Goal: Transaction & Acquisition: Purchase product/service

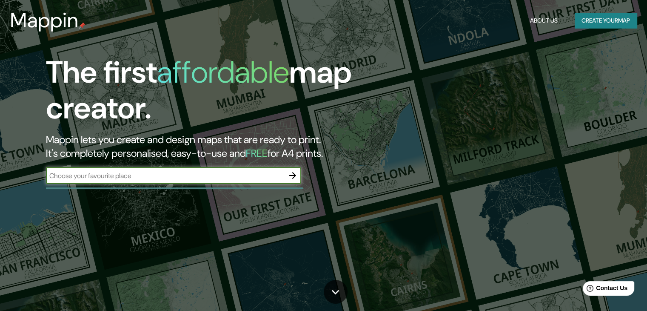
click at [170, 180] on div "​" at bounding box center [173, 175] width 255 height 17
type input "OCOTEPEQUE"
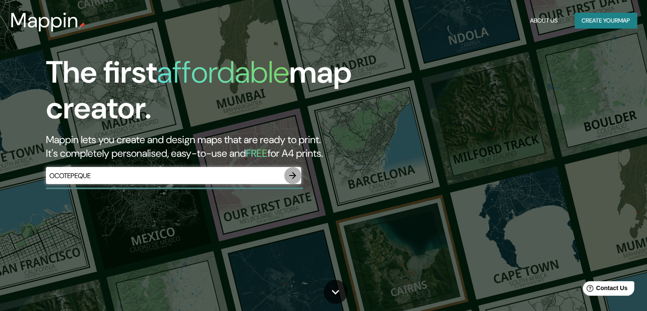
click at [295, 175] on icon "button" at bounding box center [292, 175] width 7 height 7
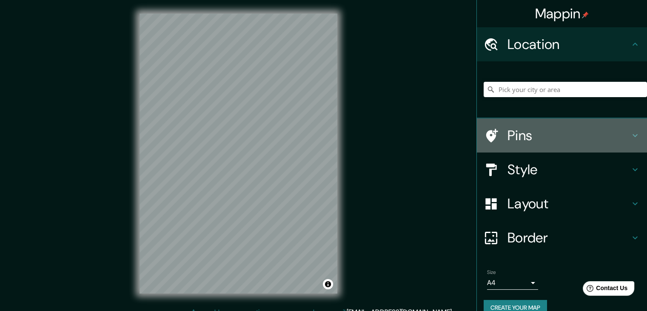
click at [499, 135] on div at bounding box center [496, 135] width 24 height 15
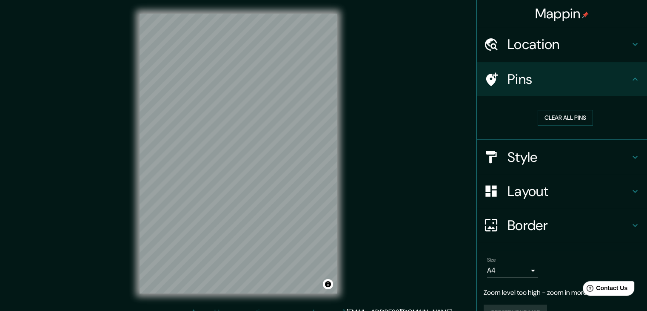
click at [346, 154] on div "© Mapbox © OpenStreetMap Improve this map" at bounding box center [238, 153] width 225 height 307
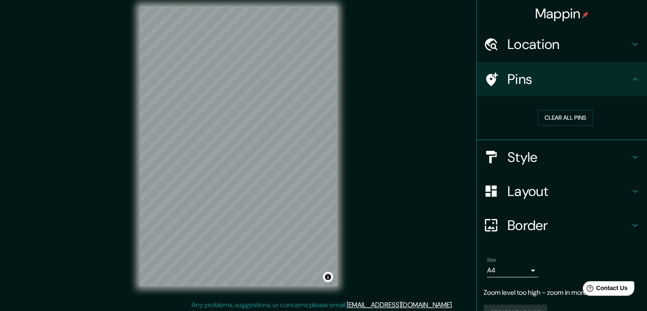
scroll to position [10, 0]
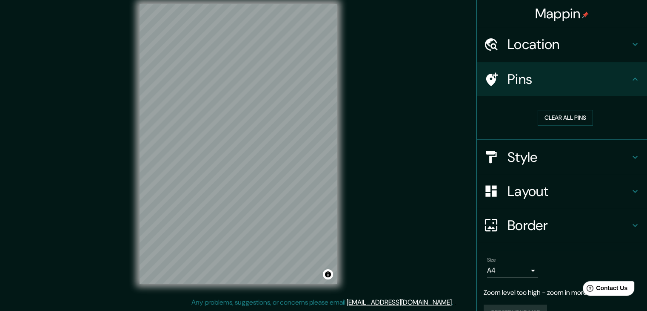
click at [512, 44] on h4 "Location" at bounding box center [568, 44] width 123 height 17
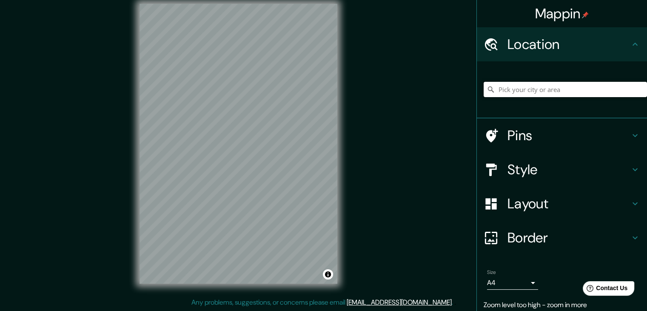
click at [531, 92] on input "Pick your city or area" at bounding box center [565, 89] width 163 height 15
click at [533, 91] on input "Ocotepeque, Departamento de [GEOGRAPHIC_DATA], [GEOGRAPHIC_DATA]" at bounding box center [565, 89] width 163 height 15
drag, startPoint x: 534, startPoint y: 91, endPoint x: 653, endPoint y: 84, distance: 118.9
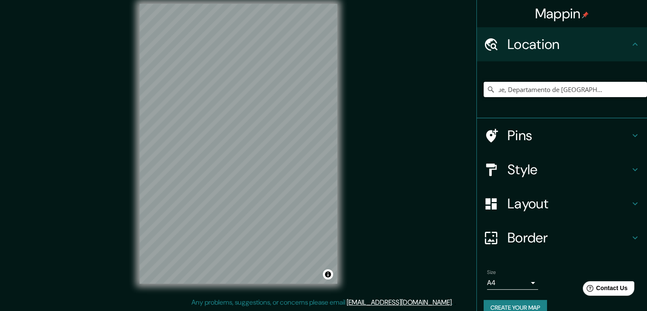
click at [647, 87] on html "Mappin Location [GEOGRAPHIC_DATA], [GEOGRAPHIC_DATA], [GEOGRAPHIC_DATA] Pins St…" at bounding box center [323, 145] width 647 height 311
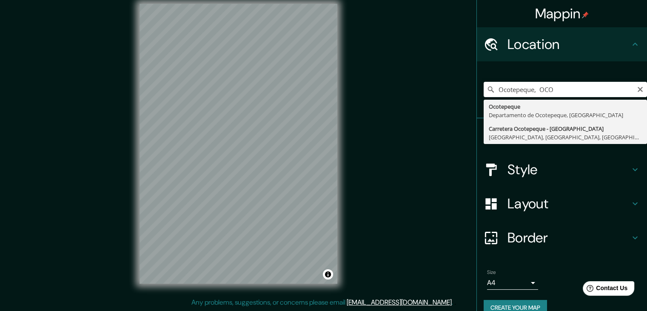
type input "Carretera Ocotepeque - [GEOGRAPHIC_DATA], [GEOGRAPHIC_DATA], [GEOGRAPHIC_DATA],…"
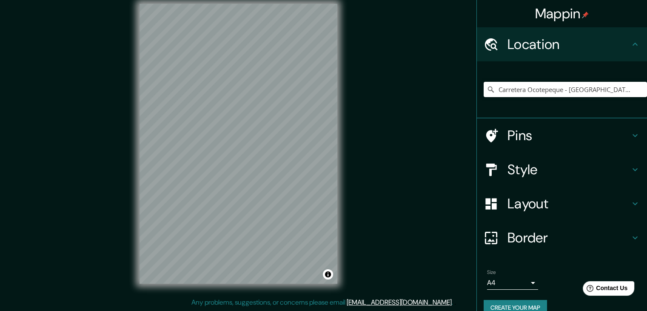
click at [510, 305] on button "Create your map" at bounding box center [515, 307] width 63 height 16
